Goal: Task Accomplishment & Management: Manage account settings

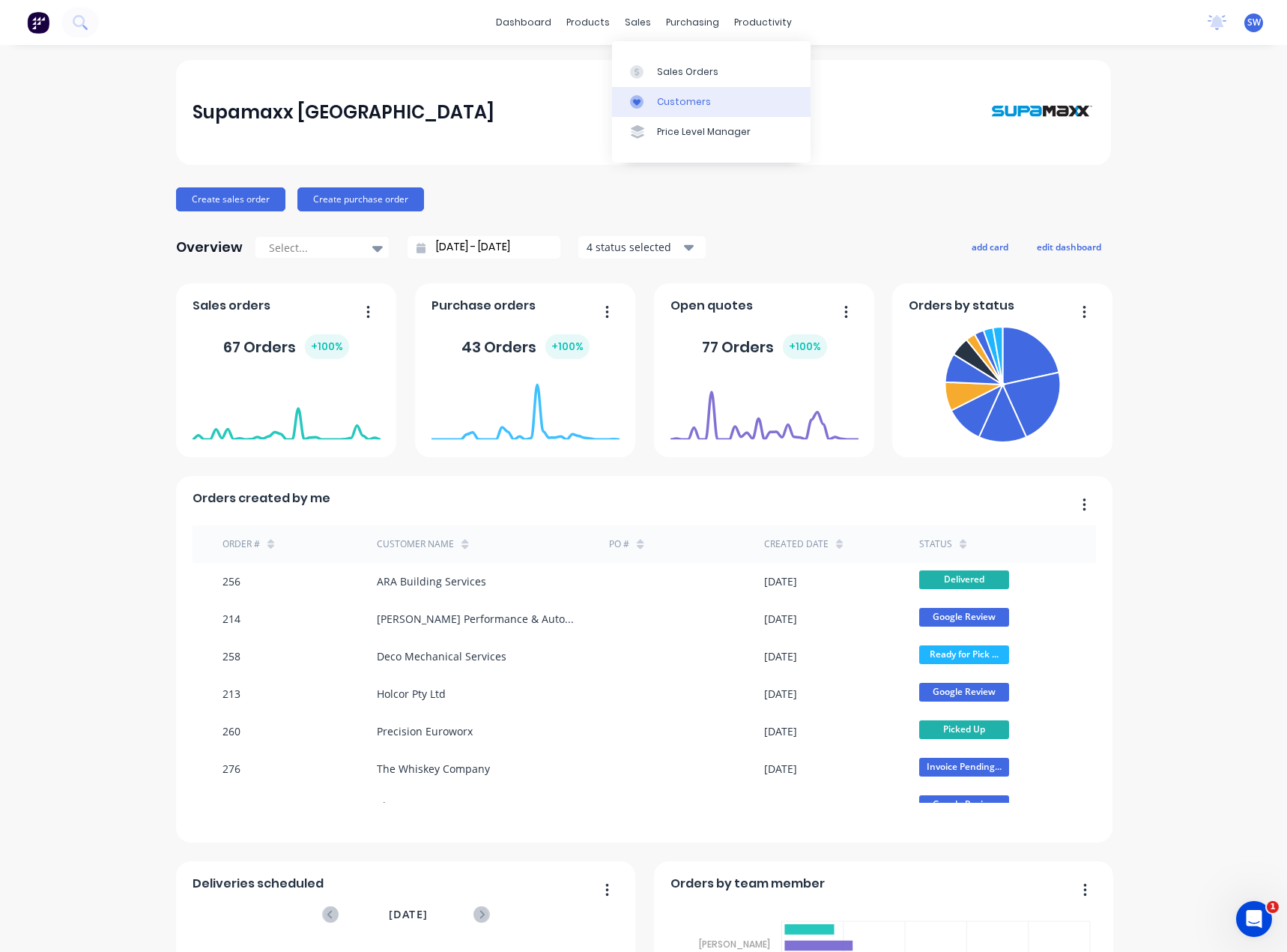
click at [667, 99] on div "Customers" at bounding box center [684, 101] width 54 height 13
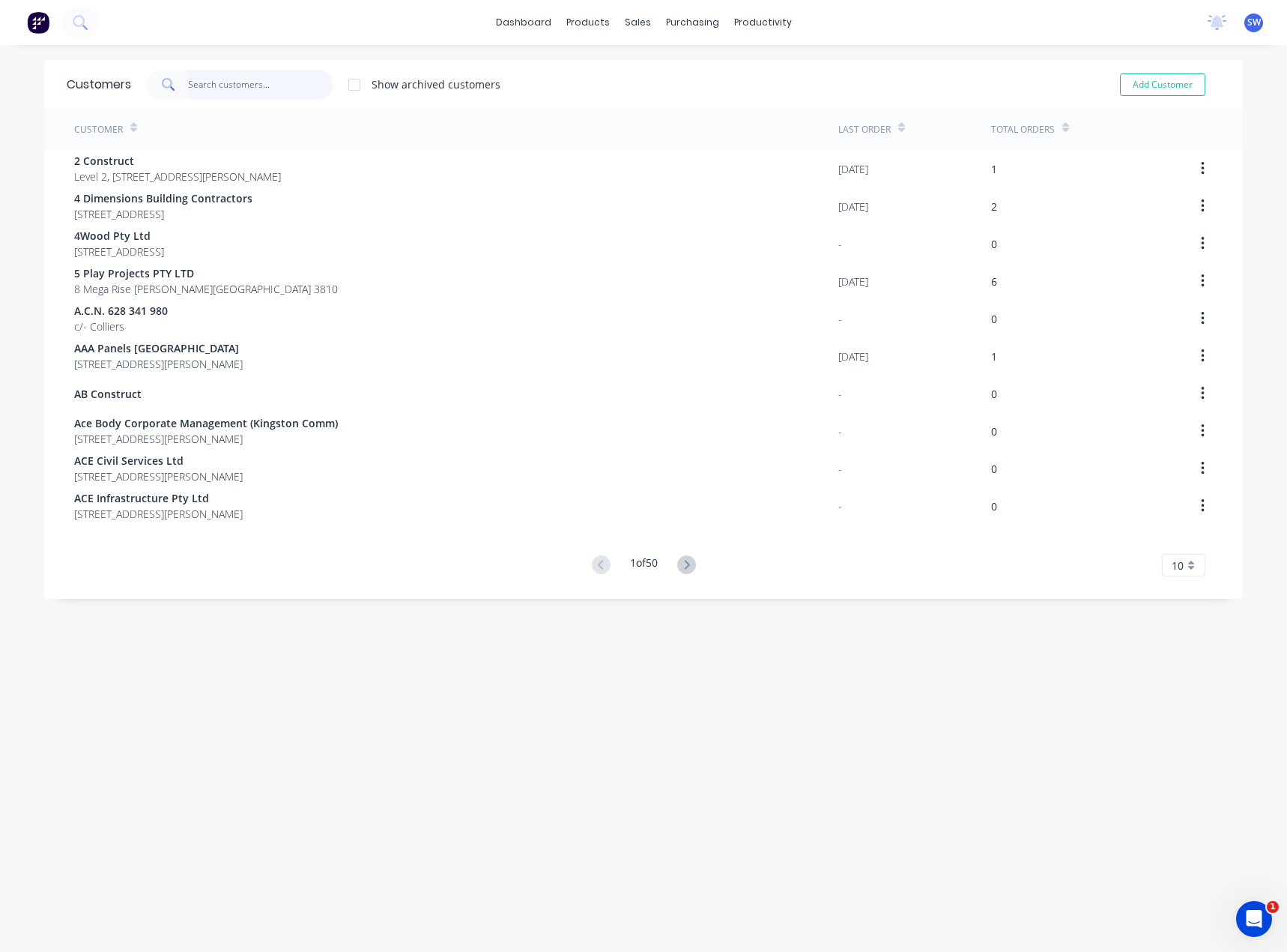
click at [232, 86] on input "text" at bounding box center [261, 85] width 146 height 30
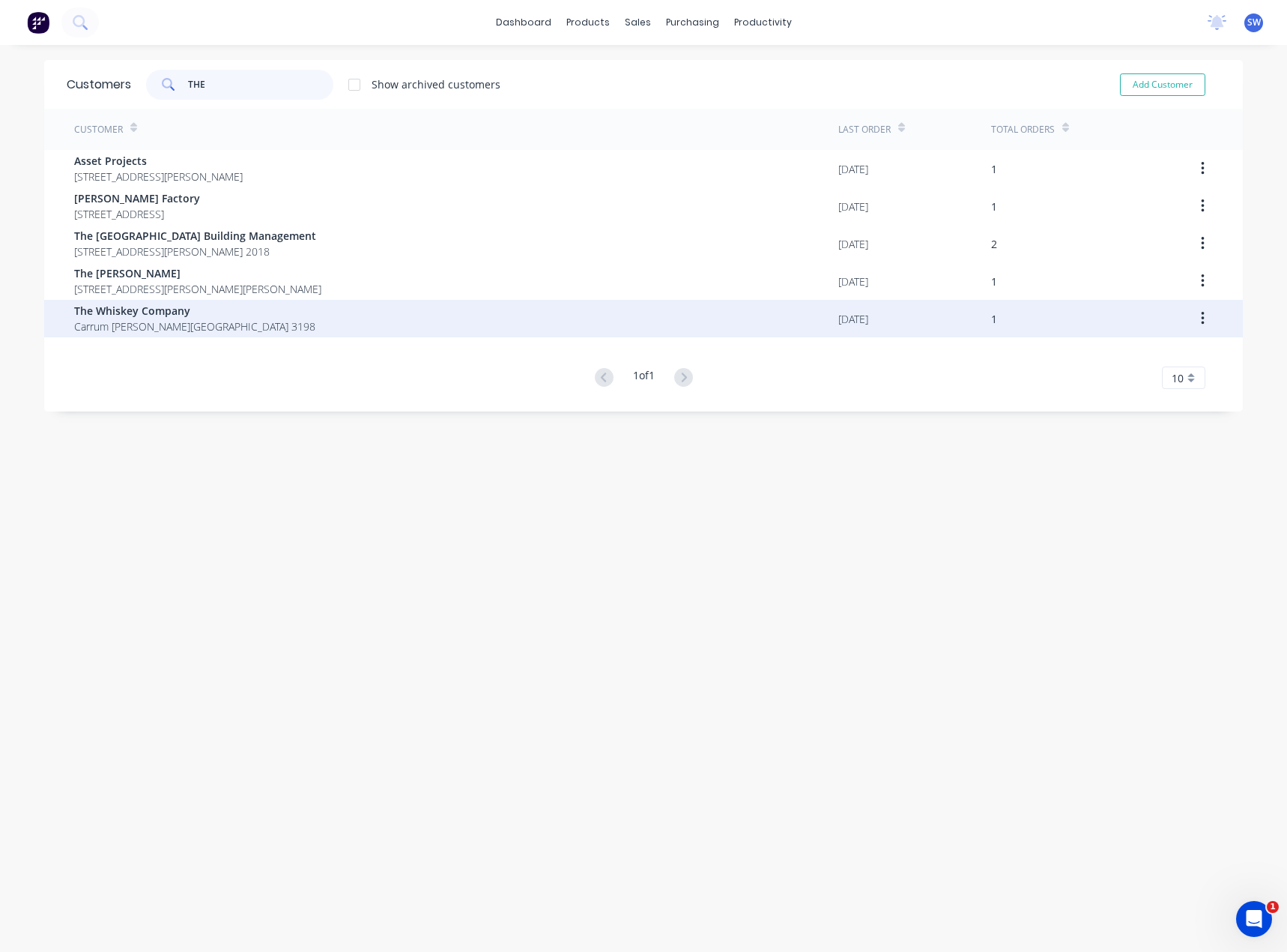
type input "THE"
click at [225, 331] on span "Carrum [PERSON_NAME][GEOGRAPHIC_DATA] 3198" at bounding box center [194, 327] width 241 height 16
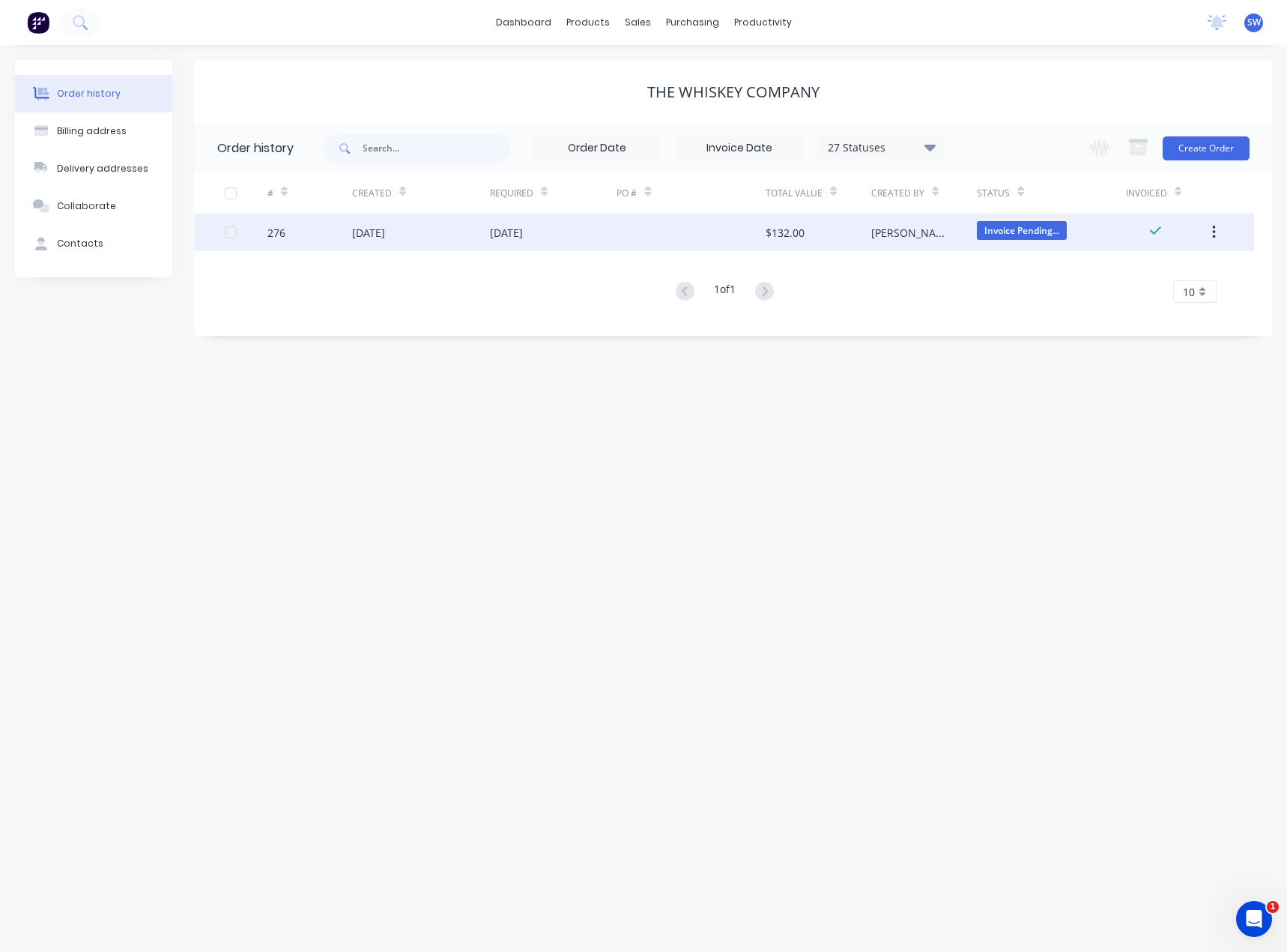
click at [964, 234] on div "[PERSON_NAME]" at bounding box center [924, 232] width 106 height 37
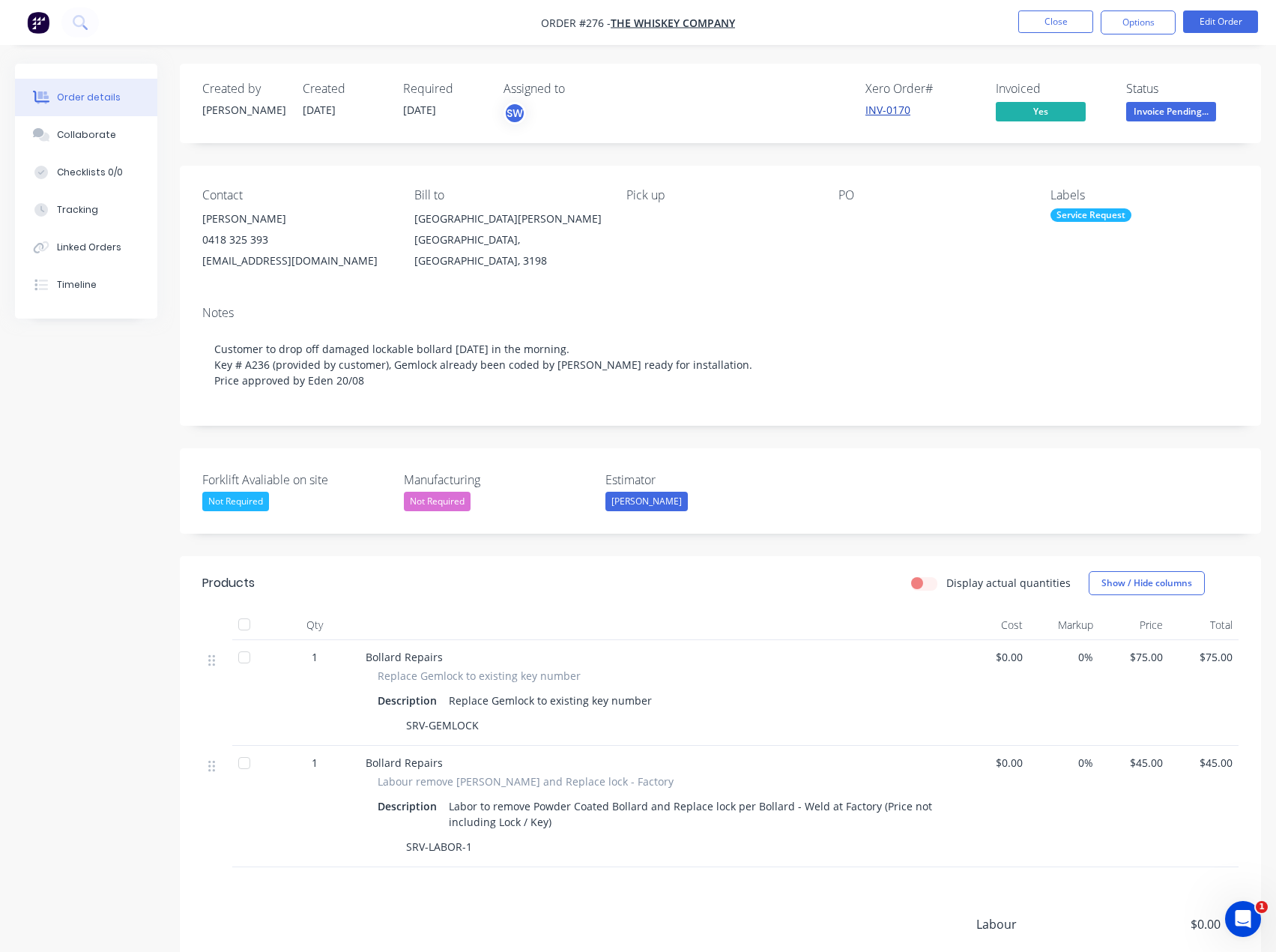
click at [902, 110] on link "INV-0170" at bounding box center [888, 110] width 45 height 14
click at [1191, 110] on span "Invoice Pending..." at bounding box center [1171, 111] width 90 height 19
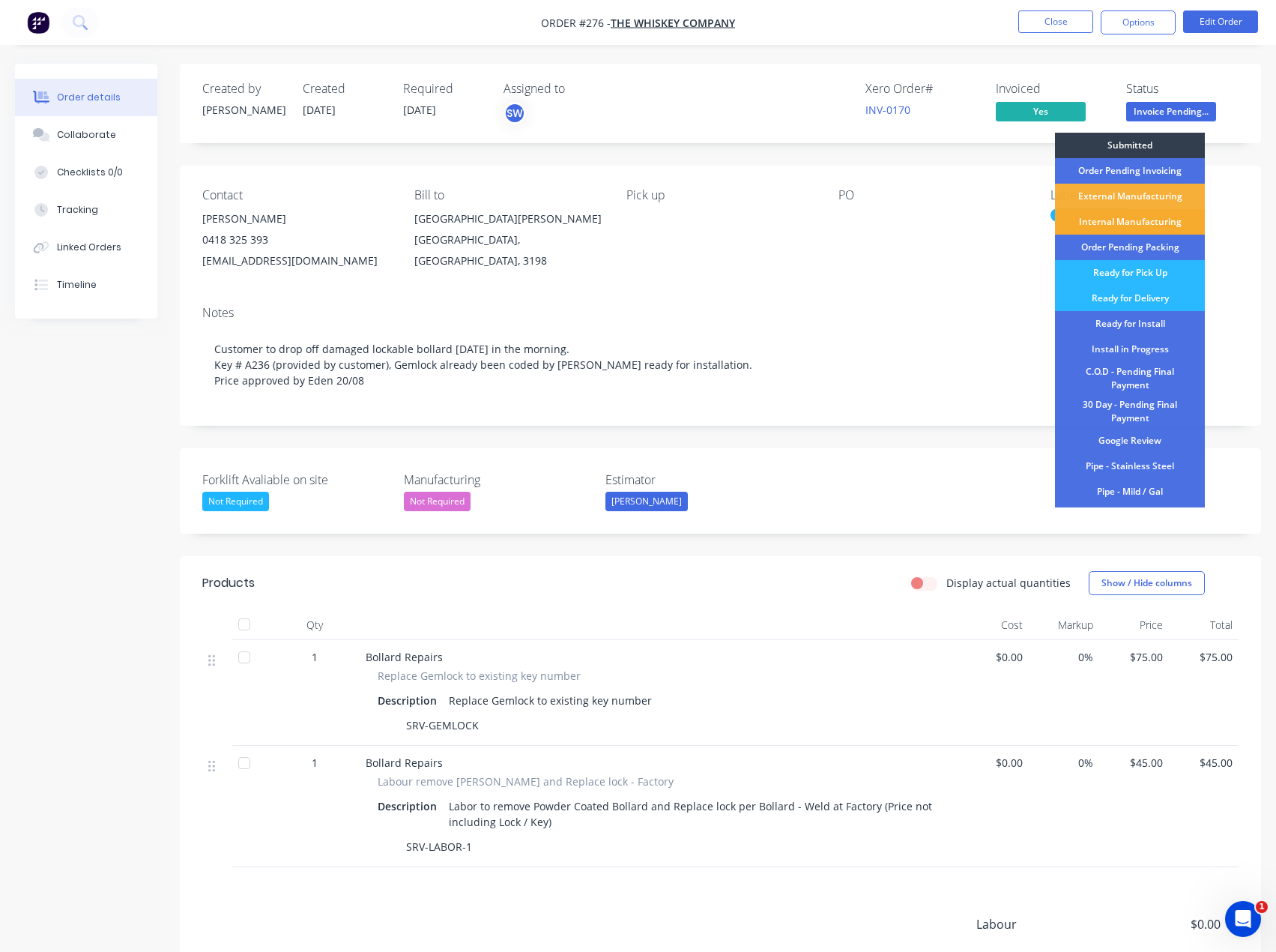
click at [1156, 217] on div "Internal Manufacturing" at bounding box center [1130, 221] width 150 height 25
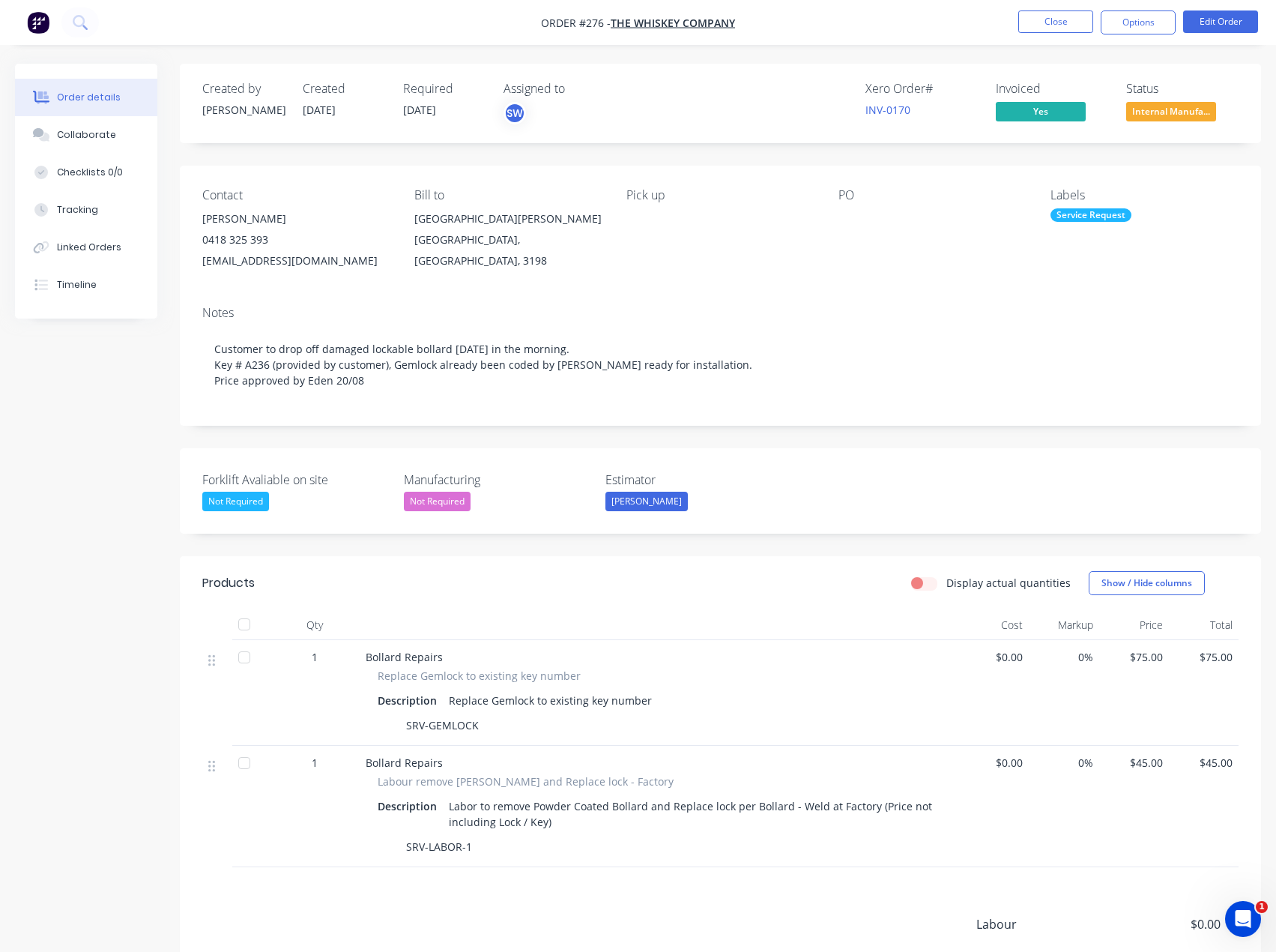
click at [647, 194] on div "Pick up" at bounding box center [720, 195] width 188 height 14
click at [613, 205] on div "Contact [PERSON_NAME] [PHONE_NUMBER] [EMAIL_ADDRESS][DOMAIN_NAME] Bill to [GEOG…" at bounding box center [720, 229] width 1082 height 128
click at [494, 212] on div "[GEOGRAPHIC_DATA][PERSON_NAME][GEOGRAPHIC_DATA], [GEOGRAPHIC_DATA], 3198" at bounding box center [508, 240] width 188 height 63
click at [943, 19] on nav "Order #276 - The Whiskey Company Close Options Edit Order" at bounding box center [638, 22] width 1276 height 45
click at [1086, 22] on button "Close" at bounding box center [1055, 21] width 75 height 22
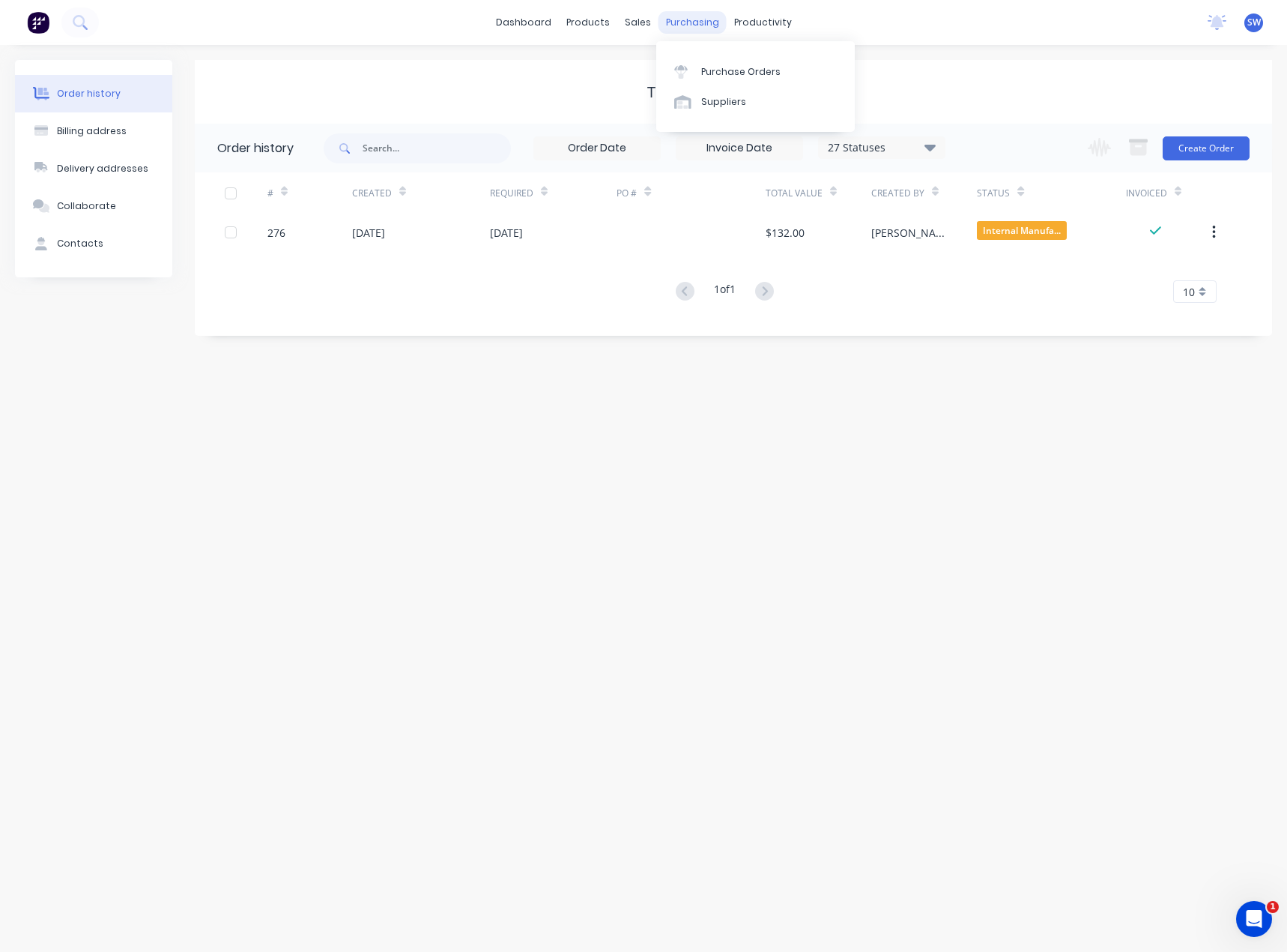
click at [700, 28] on div "purchasing" at bounding box center [693, 22] width 68 height 22
click at [710, 70] on div "Purchase Orders" at bounding box center [741, 71] width 79 height 13
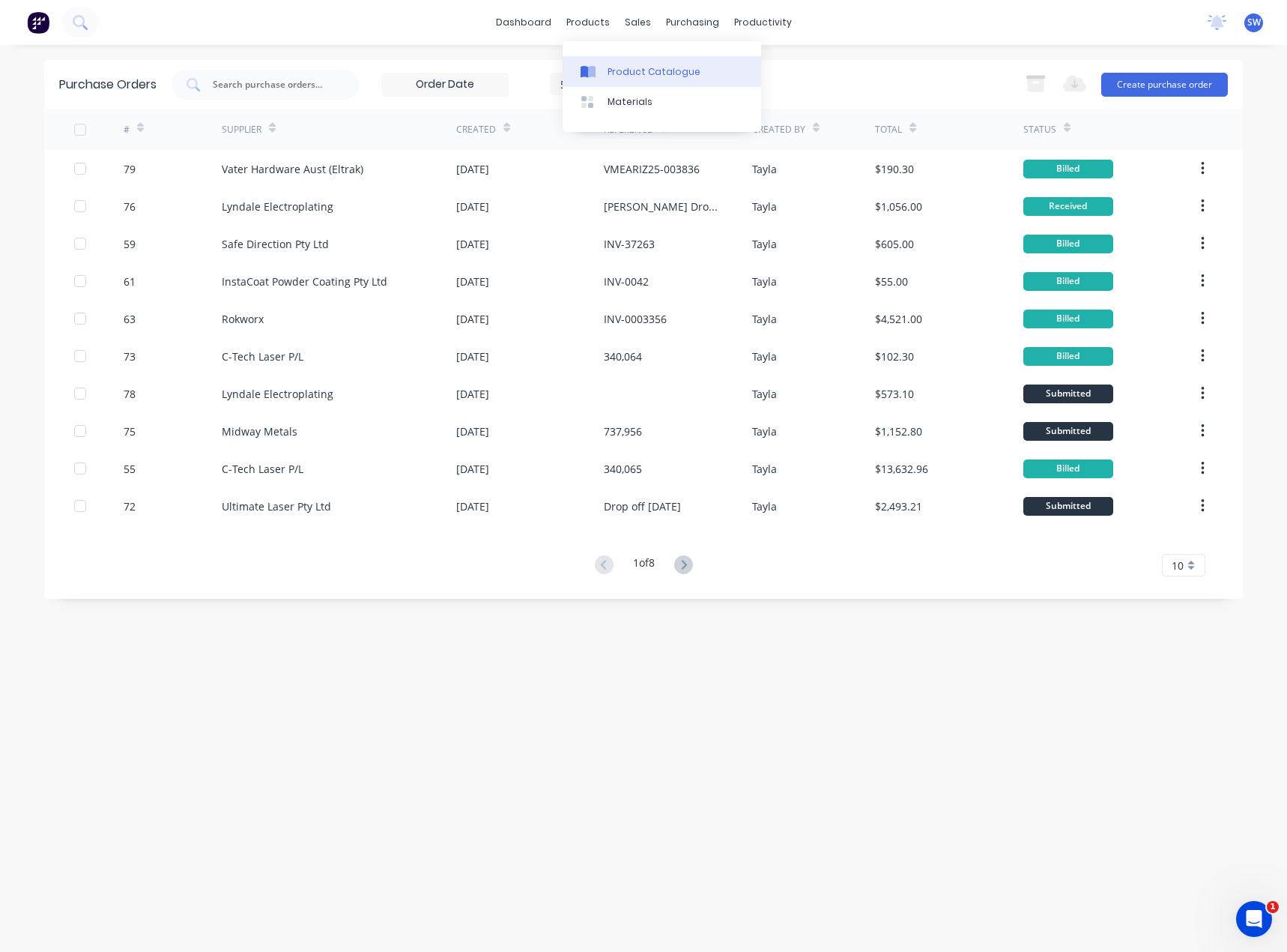
click at [598, 67] on div at bounding box center [592, 71] width 22 height 13
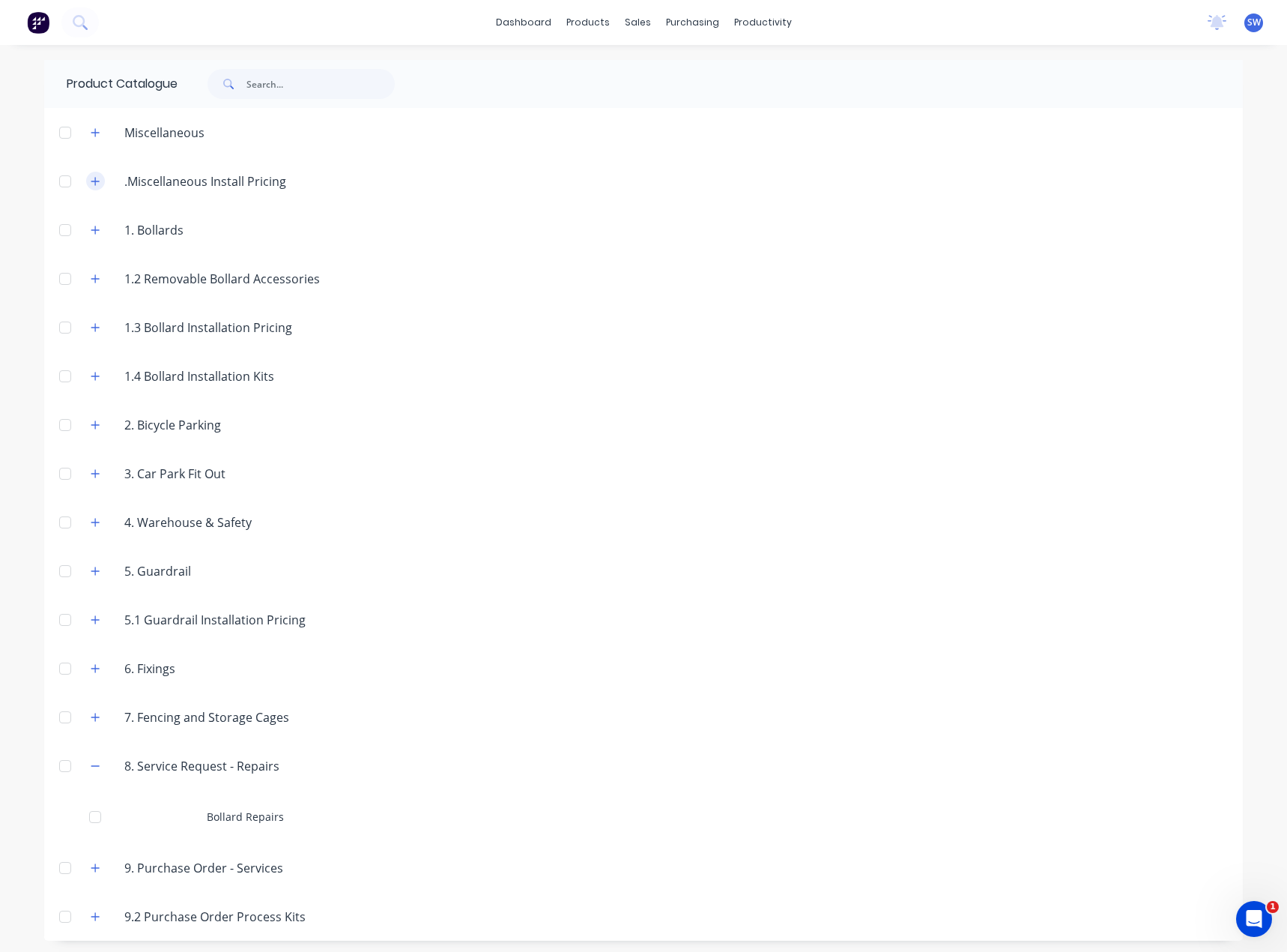
click at [96, 179] on button "button" at bounding box center [96, 181] width 19 height 19
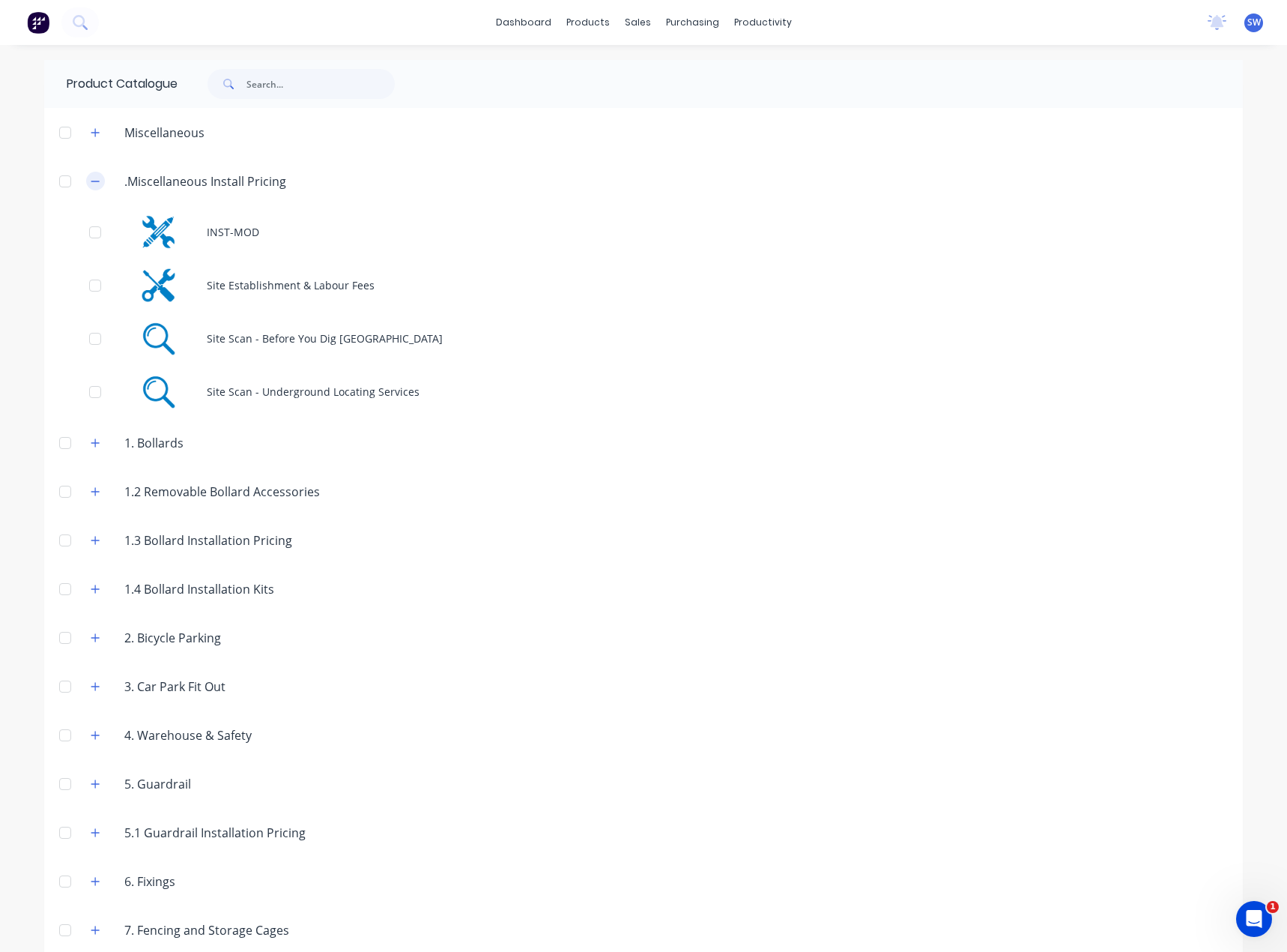
click at [96, 179] on button "button" at bounding box center [96, 181] width 19 height 19
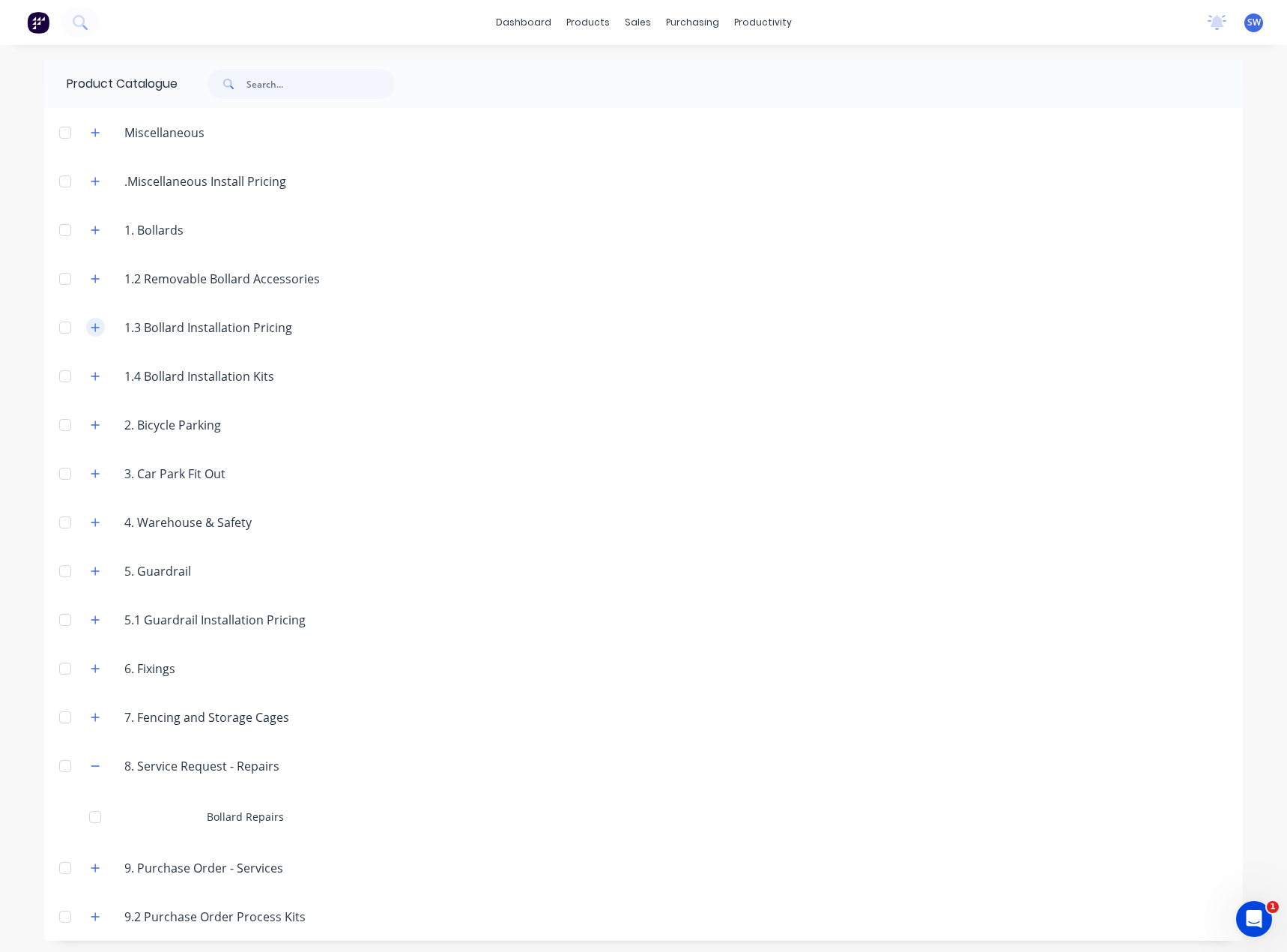
click at [86, 327] on button "button" at bounding box center [96, 327] width 19 height 19
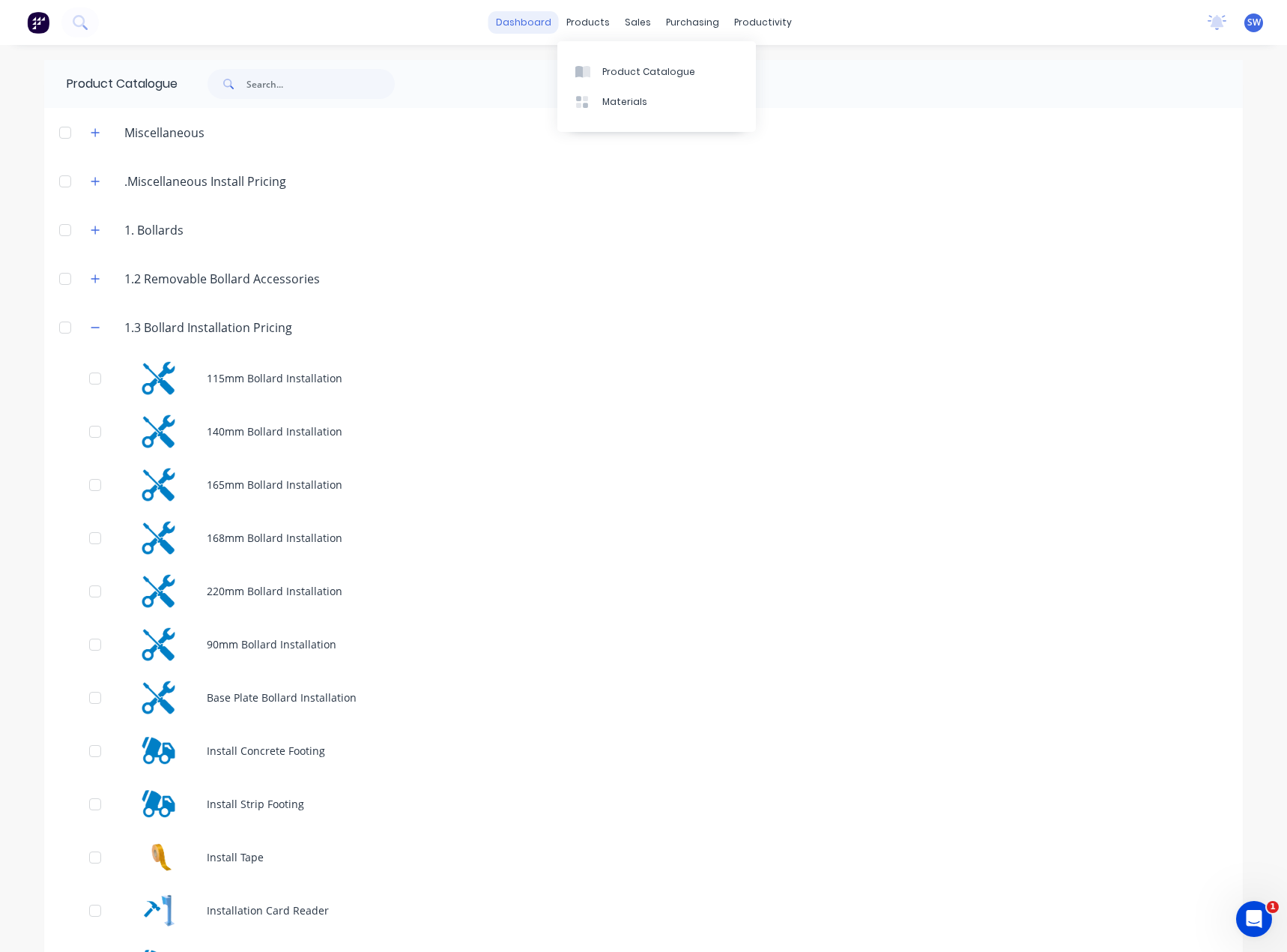
click at [532, 13] on link "dashboard" at bounding box center [523, 22] width 70 height 22
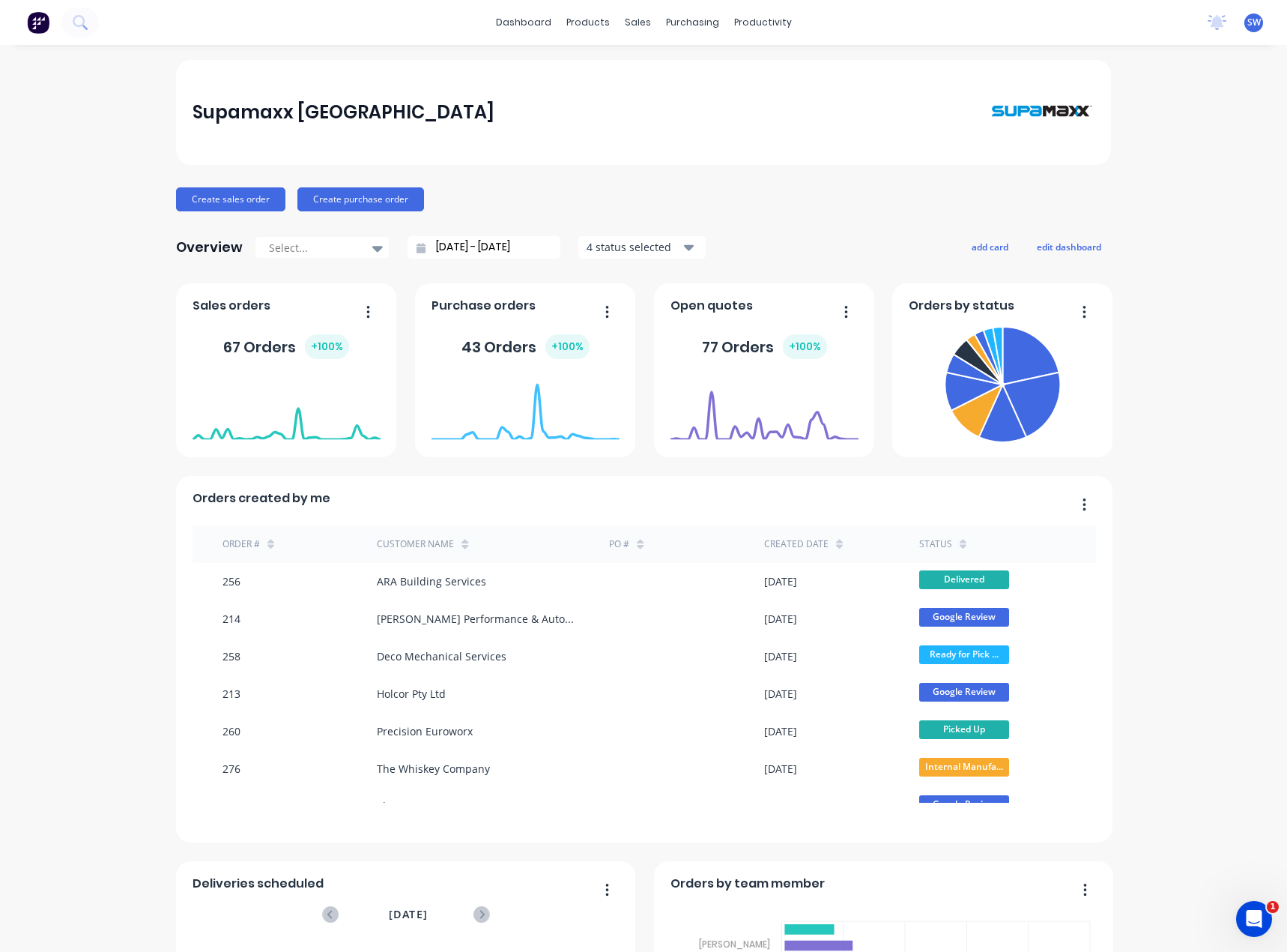
click at [1247, 21] on span "SW" at bounding box center [1254, 22] width 13 height 13
click at [1141, 189] on button "Sign out" at bounding box center [1161, 188] width 198 height 30
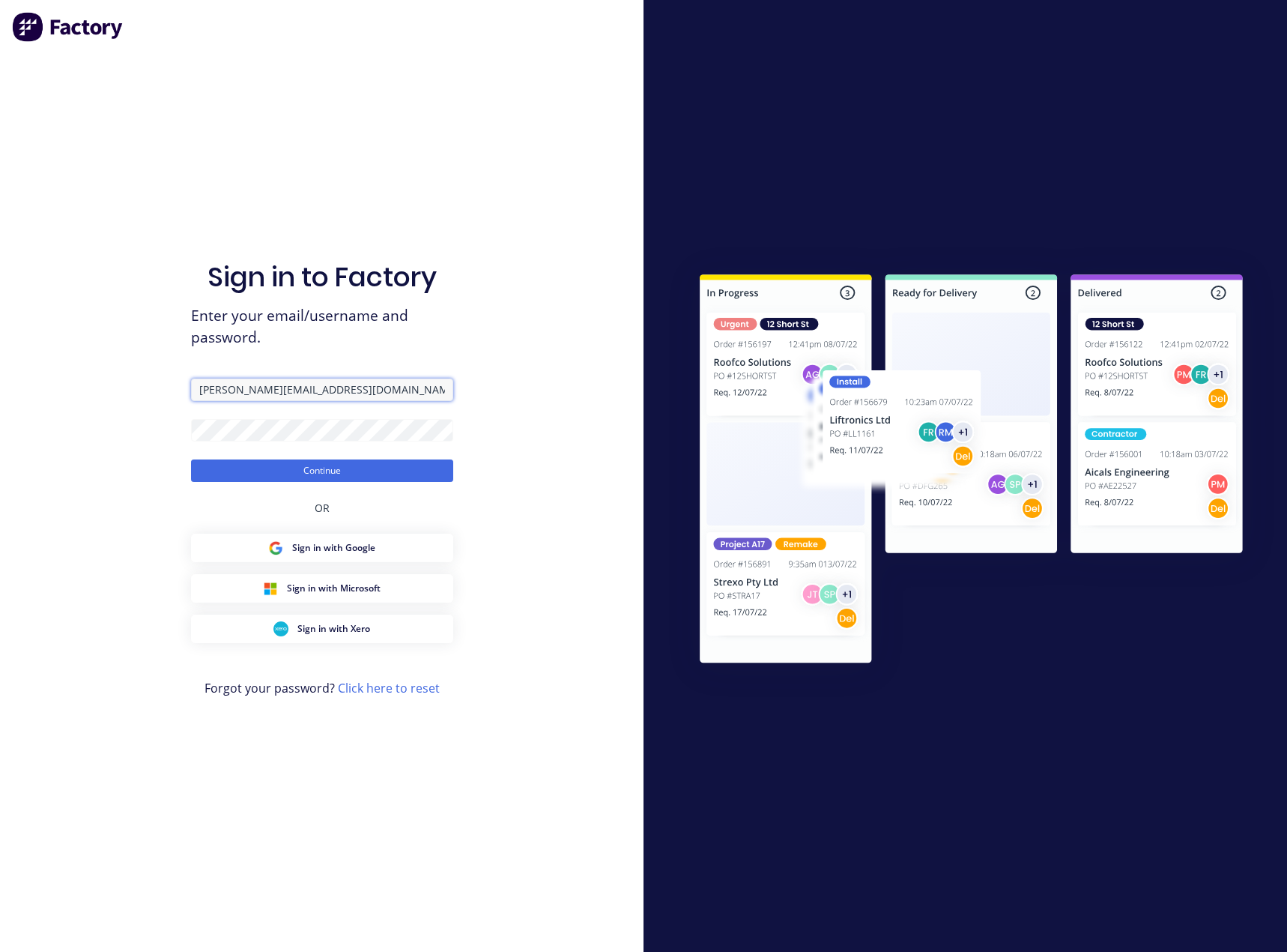
click at [236, 387] on input "[PERSON_NAME][EMAIL_ADDRESS][DOMAIN_NAME]" at bounding box center [323, 390] width 262 height 22
type input "[EMAIL_ADDRESS][DOMAIN_NAME]"
click at [285, 470] on button "Continue" at bounding box center [323, 470] width 262 height 22
